Goal: Transaction & Acquisition: Purchase product/service

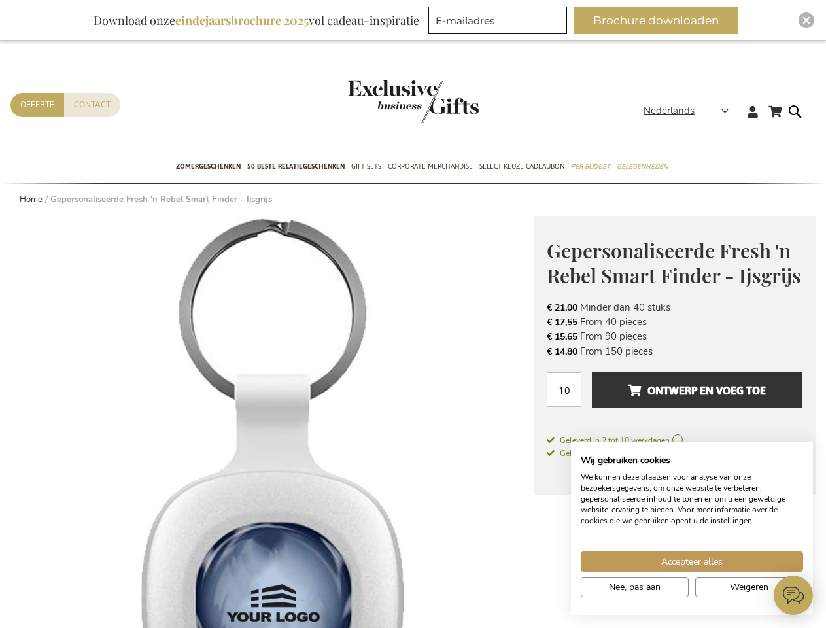
click at [690, 110] on span "Nederlands" at bounding box center [668, 110] width 51 height 15
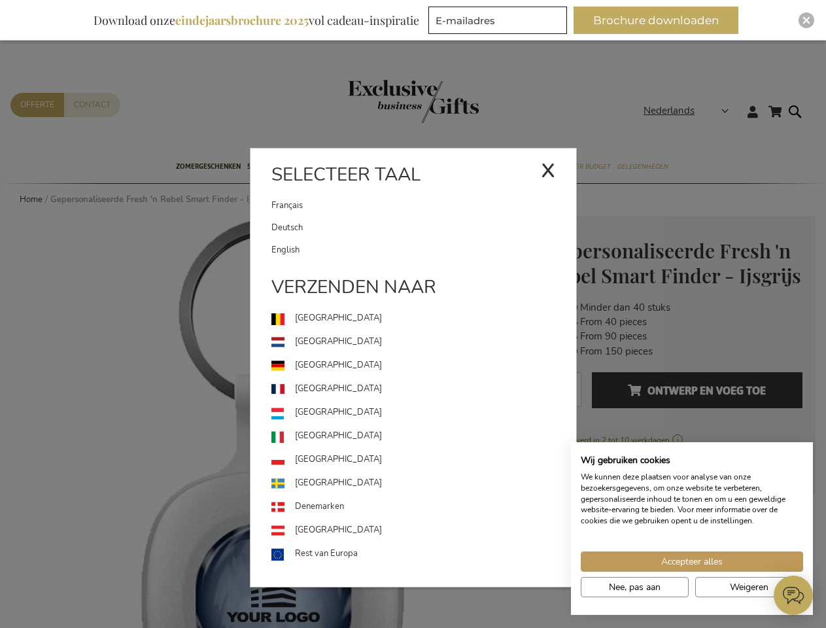
click at [272, 422] on link "[GEOGRAPHIC_DATA]" at bounding box center [423, 413] width 305 height 24
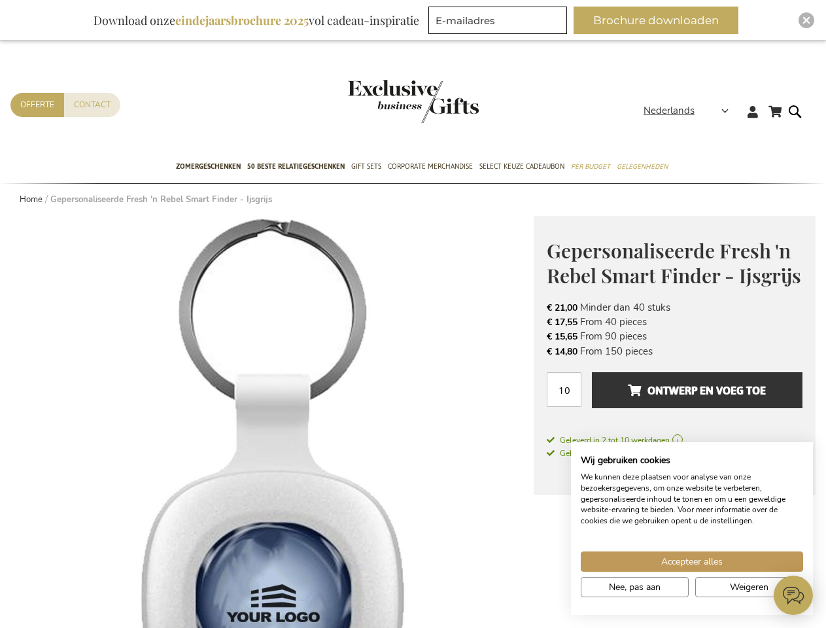
click at [674, 396] on span "Ontwerp en voeg toe" at bounding box center [697, 390] width 138 height 21
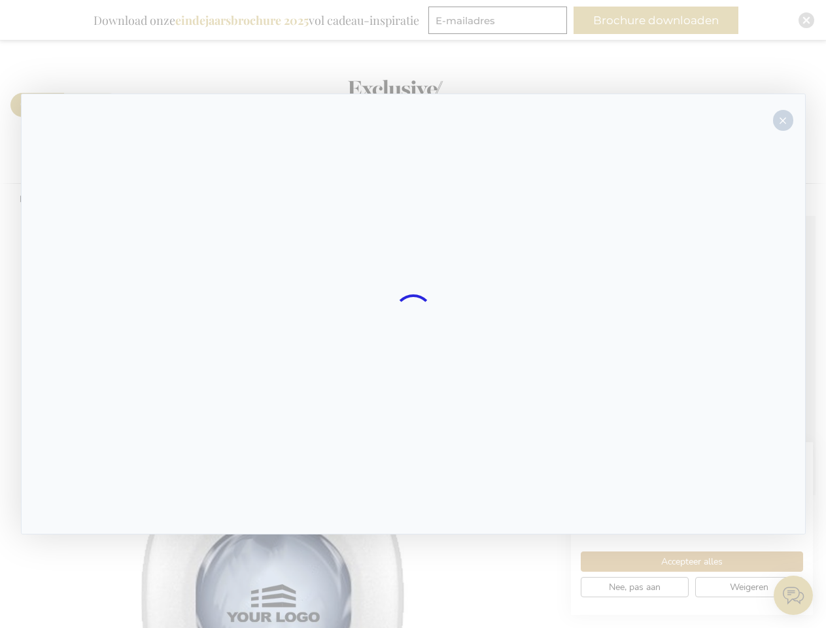
click at [697, 390] on div at bounding box center [413, 313] width 784 height 441
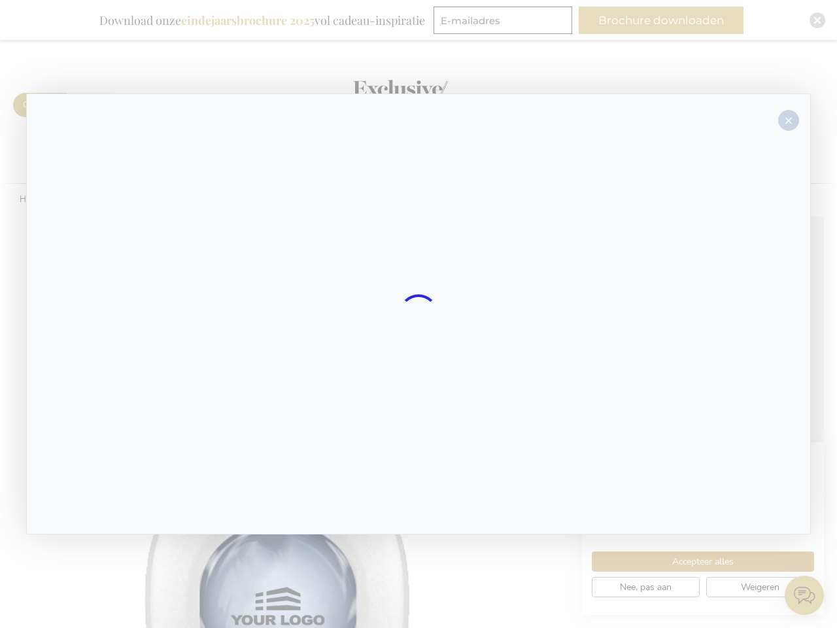
click at [692, 561] on div at bounding box center [418, 314] width 837 height 628
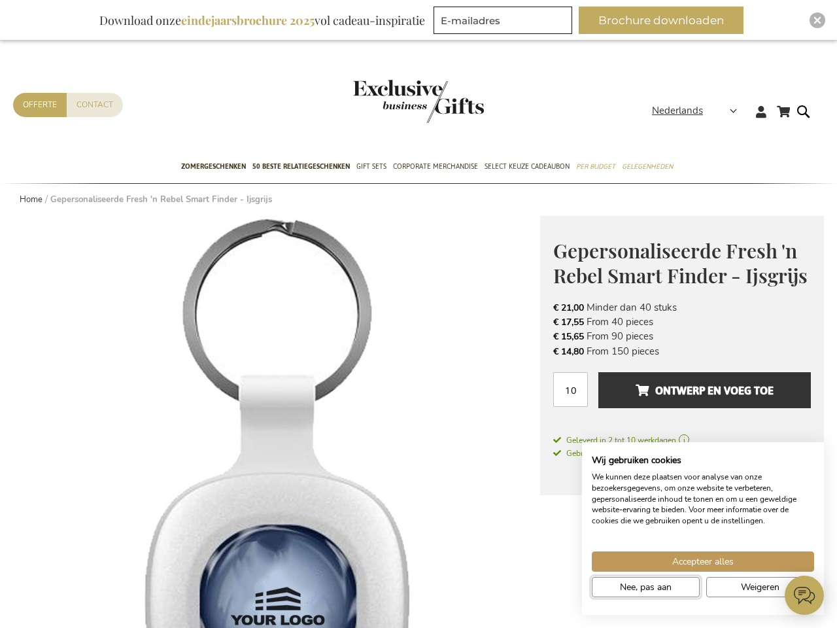
click at [634, 586] on span "Nee, pas aan" at bounding box center [646, 587] width 52 height 14
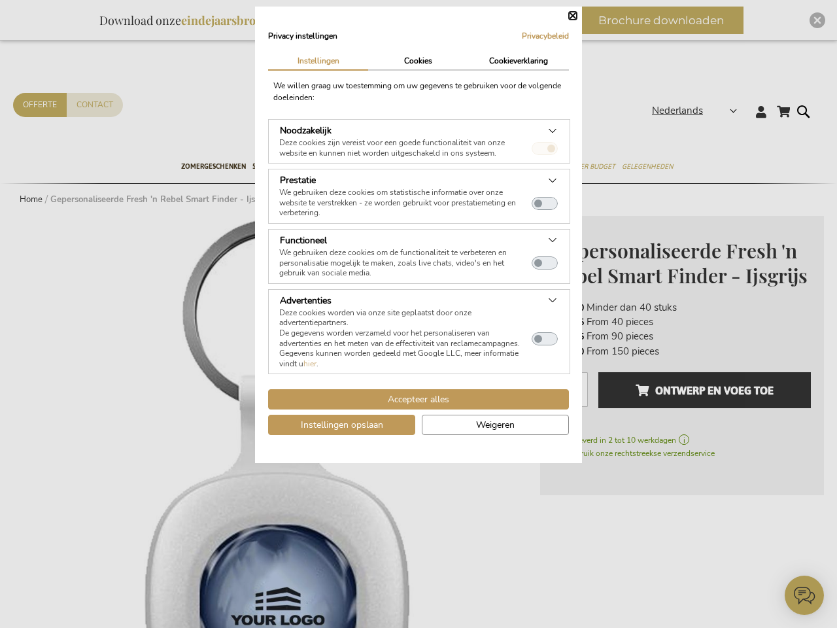
click at [582, 463] on dialog "Privacy instellingen Privacybeleid | Instellingen Cookies Cookieverklaring We w…" at bounding box center [418, 235] width 327 height 456
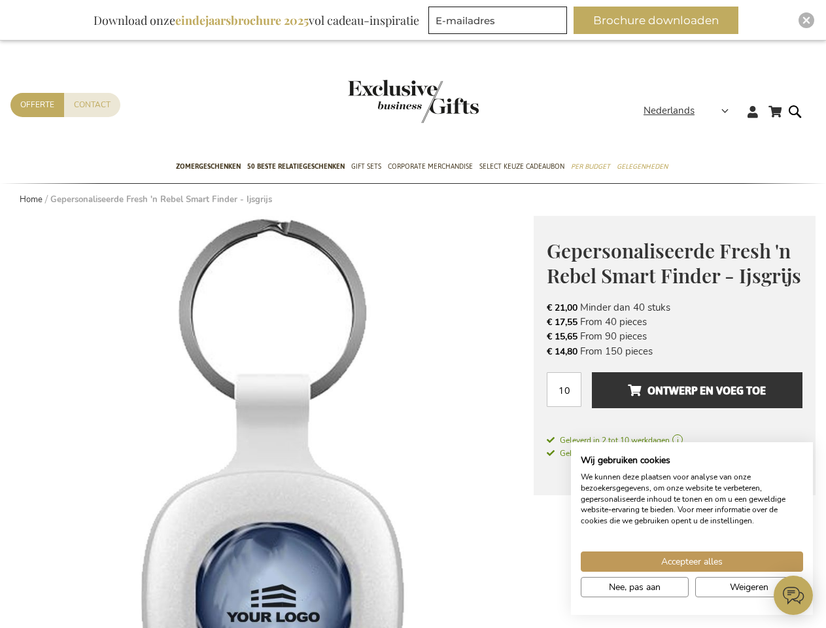
click at [661, 20] on button "Brochure downloaden" at bounding box center [655, 20] width 165 height 27
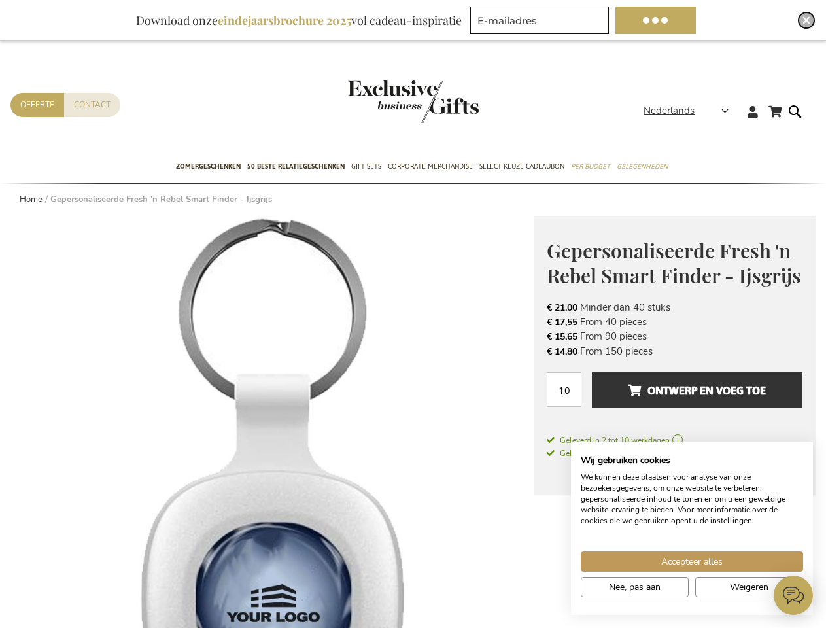
click at [806, 20] on img "Close" at bounding box center [806, 20] width 8 height 8
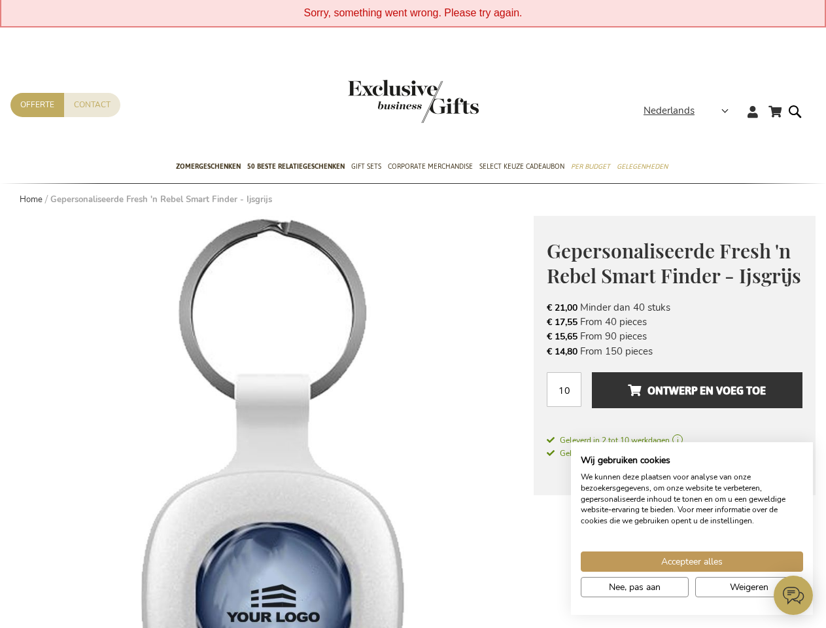
click at [793, 595] on icon at bounding box center [792, 594] width 39 height 39
